Goal: Find specific page/section: Find specific page/section

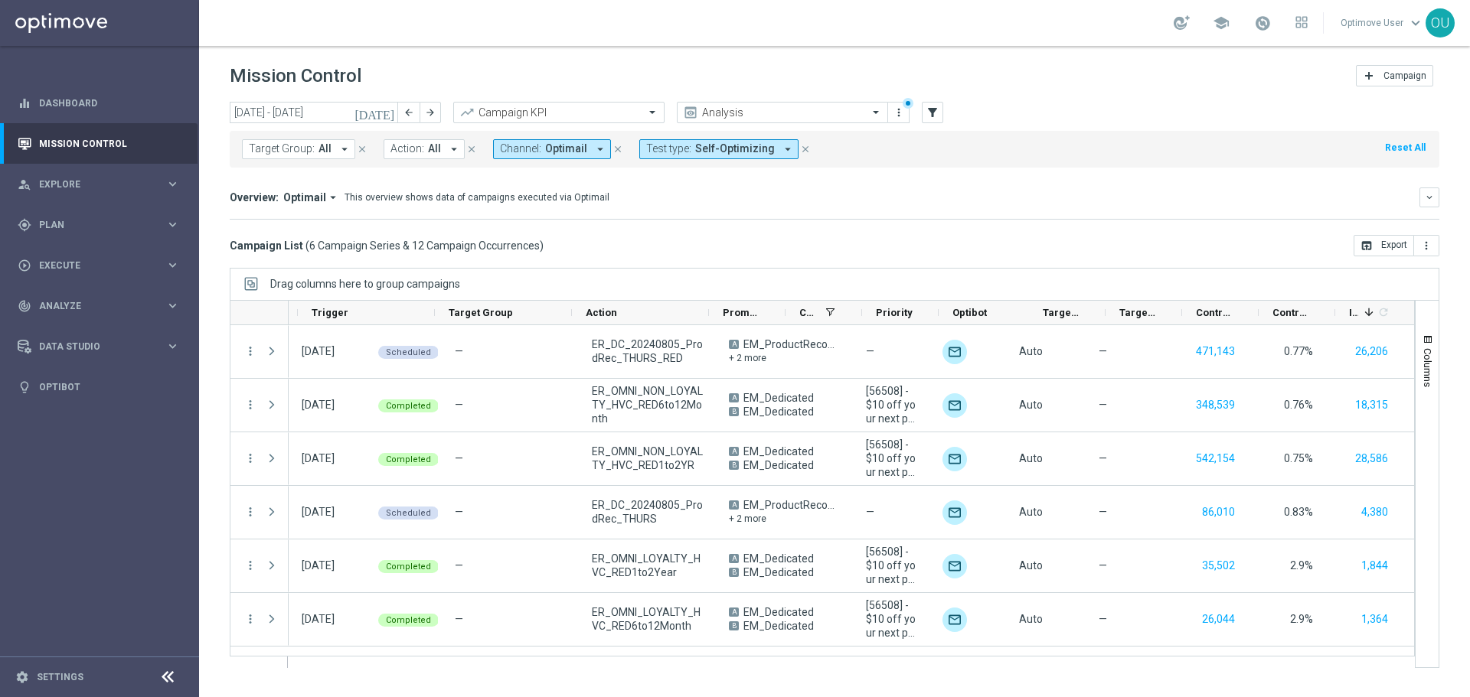
scroll to position [0, 144]
